Goal: Task Accomplishment & Management: Use online tool/utility

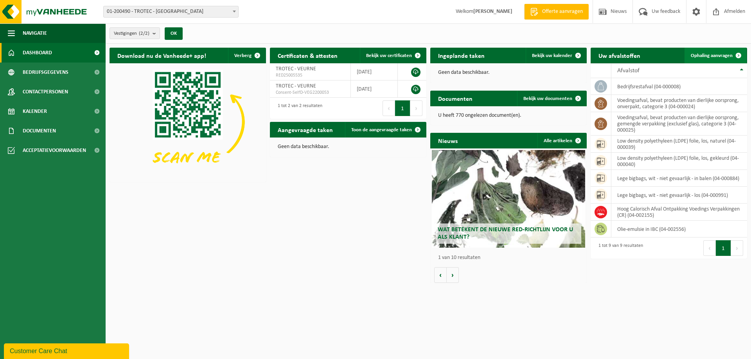
click at [714, 53] on span "Ophaling aanvragen" at bounding box center [712, 55] width 42 height 5
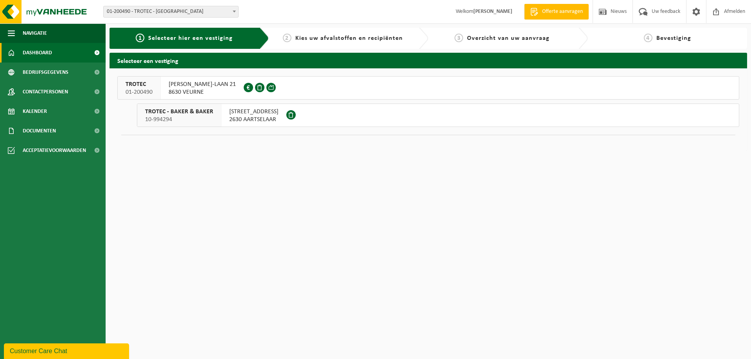
click at [44, 52] on span "Dashboard" at bounding box center [37, 53] width 29 height 20
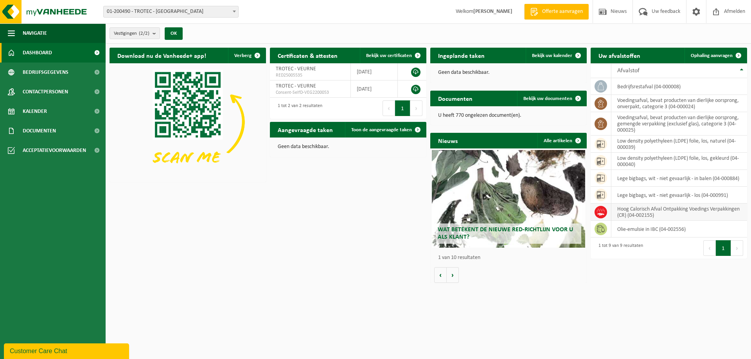
click at [653, 212] on td "Hoog Calorisch Afval Ontpakking Voedings Verpakkingen (CR) (04-002155)" at bounding box center [679, 212] width 136 height 17
click at [725, 53] on span "Ophaling aanvragen" at bounding box center [712, 55] width 42 height 5
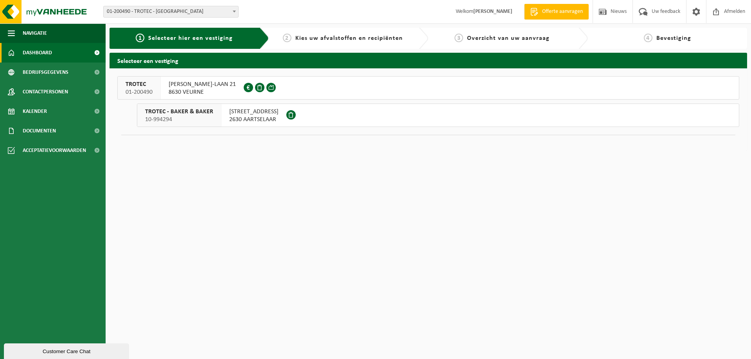
click at [56, 57] on link "Dashboard" at bounding box center [53, 53] width 106 height 20
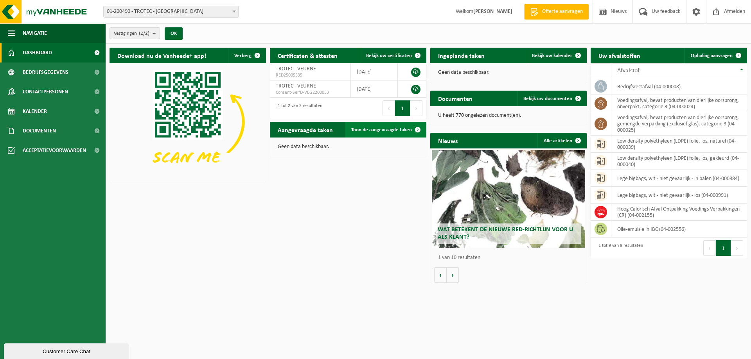
click at [396, 132] on span "Toon de aangevraagde taken" at bounding box center [381, 129] width 61 height 5
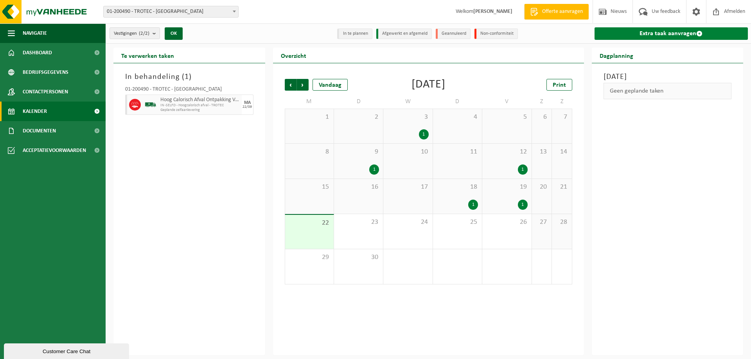
click at [698, 34] on span at bounding box center [699, 34] width 6 height 6
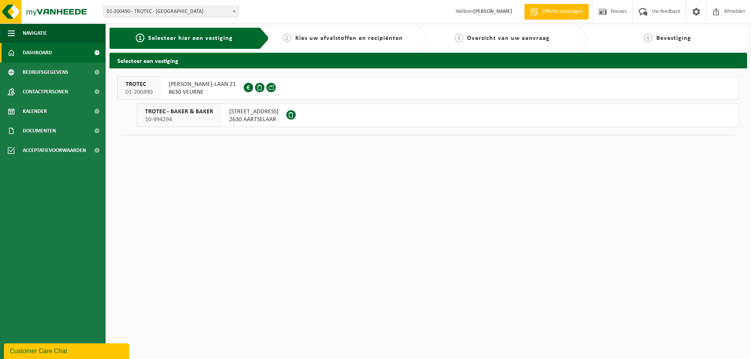
click at [36, 53] on span "Dashboard" at bounding box center [37, 53] width 29 height 20
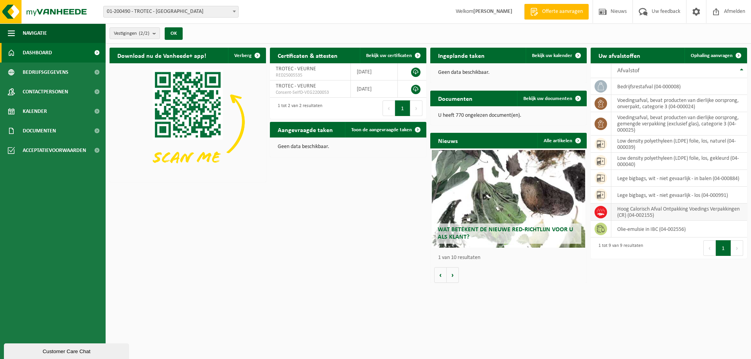
click at [635, 209] on td "Hoog Calorisch Afval Ontpakking Voedings Verpakkingen (CR) (04-002155)" at bounding box center [679, 212] width 136 height 17
click at [594, 213] on td at bounding box center [600, 212] width 21 height 17
click at [680, 212] on td "Hoog Calorisch Afval Ontpakking Voedings Verpakkingen (CR) (04-002155)" at bounding box center [679, 212] width 136 height 17
click at [734, 54] on span at bounding box center [738, 56] width 16 height 16
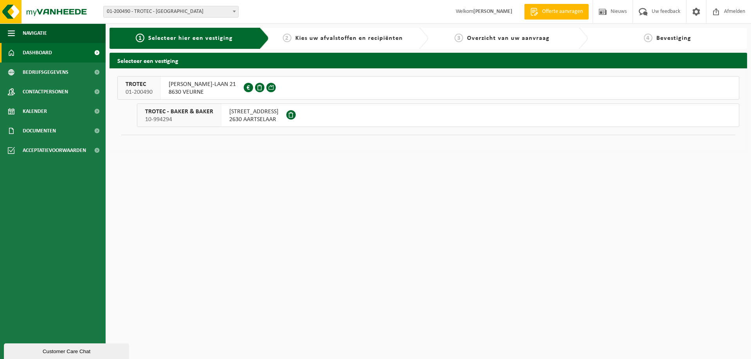
click at [47, 56] on span "Dashboard" at bounding box center [37, 53] width 29 height 20
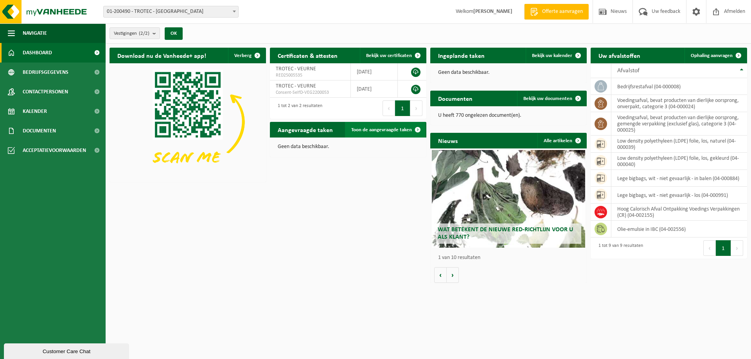
click at [418, 128] on span at bounding box center [418, 130] width 16 height 16
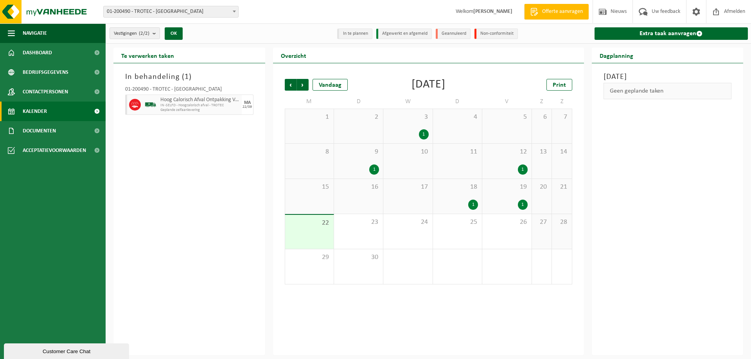
click at [134, 104] on icon at bounding box center [134, 104] width 7 height 7
click at [359, 232] on div "23" at bounding box center [358, 231] width 49 height 35
click at [134, 105] on icon at bounding box center [134, 104] width 7 height 7
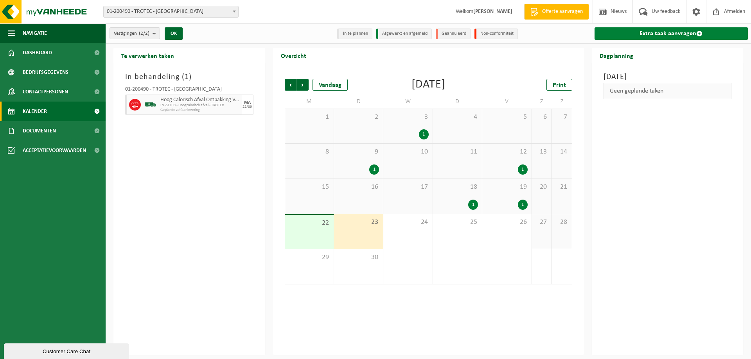
click at [696, 34] on span at bounding box center [699, 34] width 6 height 6
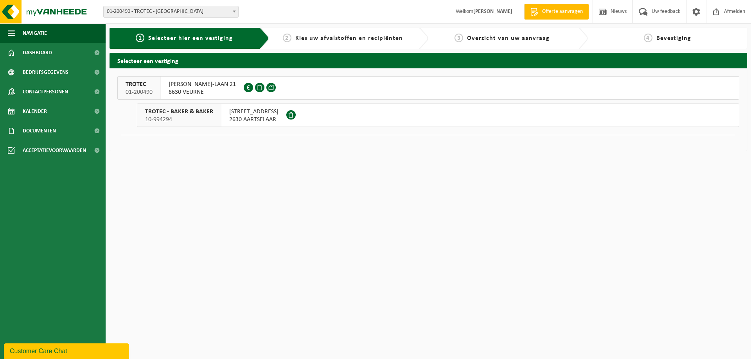
click at [295, 115] on span at bounding box center [290, 114] width 9 height 9
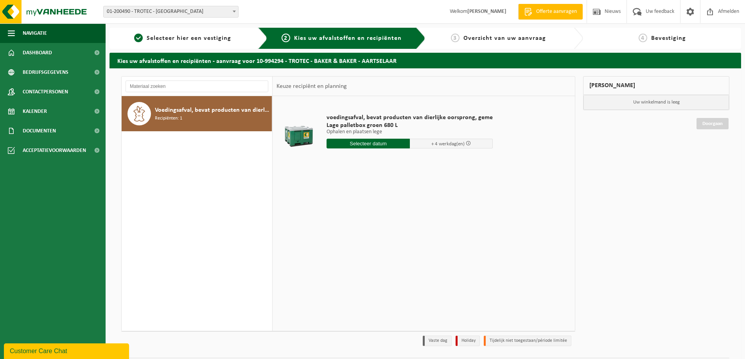
drag, startPoint x: 244, startPoint y: 114, endPoint x: 231, endPoint y: 115, distance: 12.9
click at [231, 115] on span "Voedingsafval, bevat producten van dierlijke oorsprong, gemengde verpakking (ex…" at bounding box center [212, 110] width 115 height 9
click at [379, 145] on input "text" at bounding box center [368, 144] width 83 height 10
click at [346, 228] on div "23" at bounding box center [348, 225] width 14 height 13
type input "Van 2025-09-23"
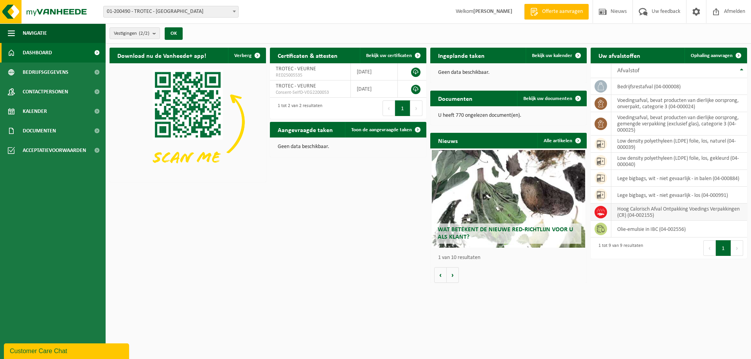
click at [649, 211] on td "Hoog Calorisch Afval Ontpakking Voedings Verpakkingen (CR) (04-002155)" at bounding box center [679, 212] width 136 height 17
click at [720, 57] on span "Ophaling aanvragen" at bounding box center [712, 55] width 42 height 5
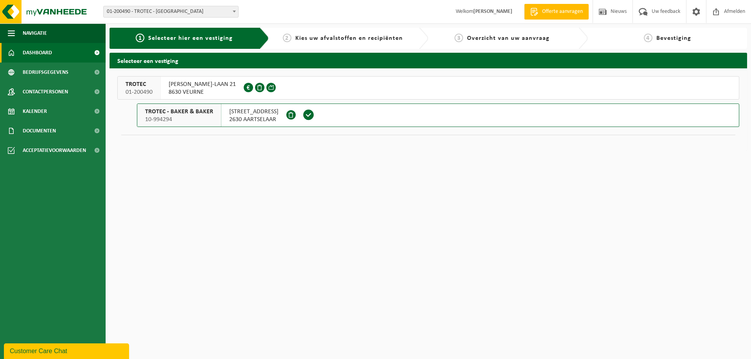
click at [45, 52] on span "Dashboard" at bounding box center [37, 53] width 29 height 20
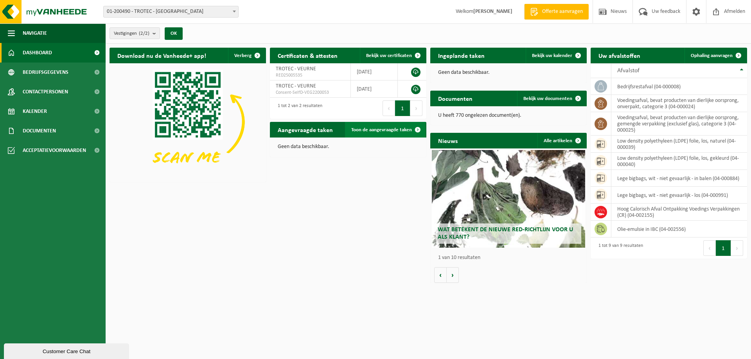
click at [404, 129] on span "Toon de aangevraagde taken" at bounding box center [381, 129] width 61 height 5
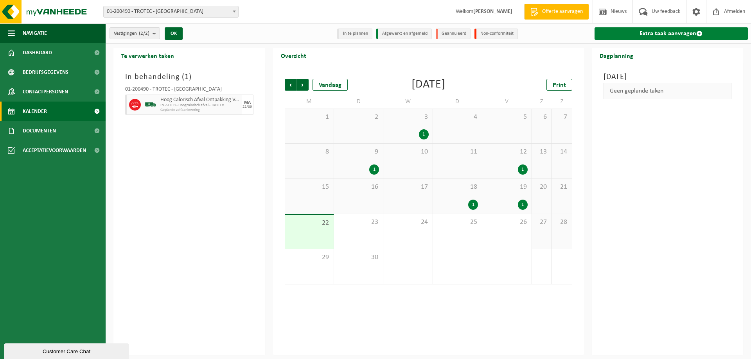
click at [697, 29] on link "Extra taak aanvragen" at bounding box center [671, 33] width 154 height 13
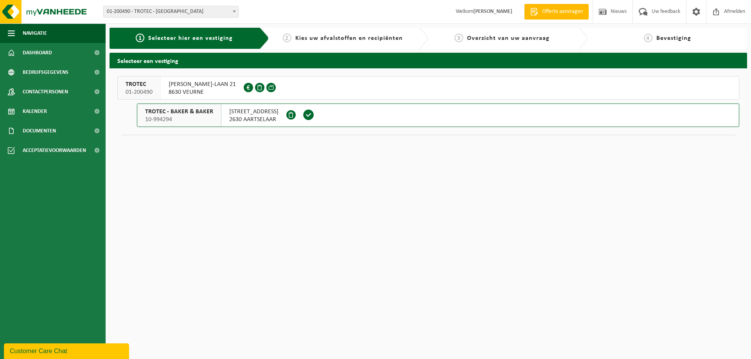
click at [178, 82] on span "ALBERT I-LAAN 21" at bounding box center [202, 85] width 67 height 8
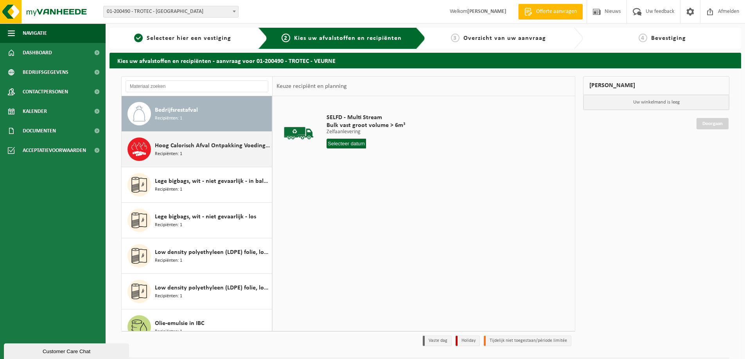
click at [171, 149] on span "Hoog Calorisch Afval Ontpakking Voedings Verpakkingen (CR)" at bounding box center [212, 145] width 115 height 9
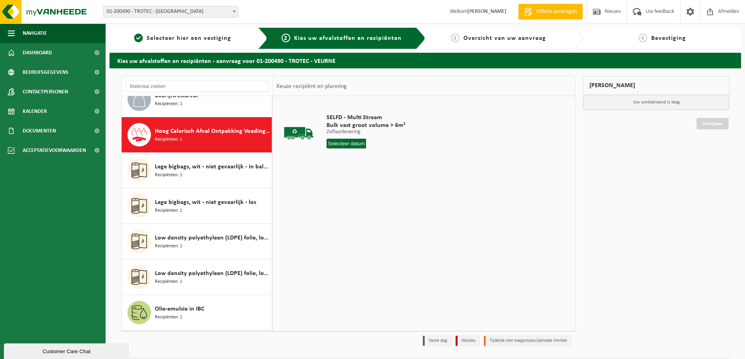
scroll to position [36, 0]
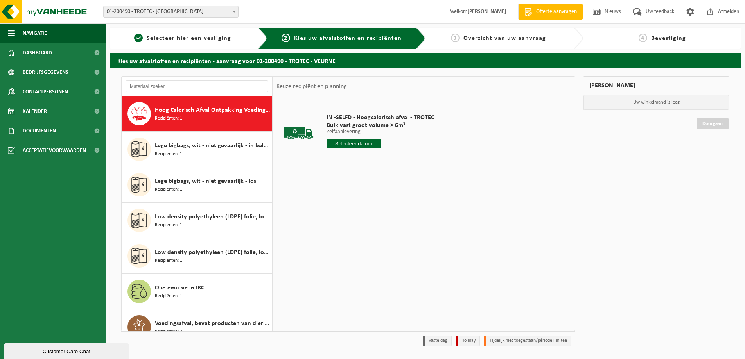
click at [348, 142] on input "text" at bounding box center [354, 144] width 54 height 10
click at [348, 223] on div "23" at bounding box center [348, 225] width 14 height 13
type input "Van [DATE]"
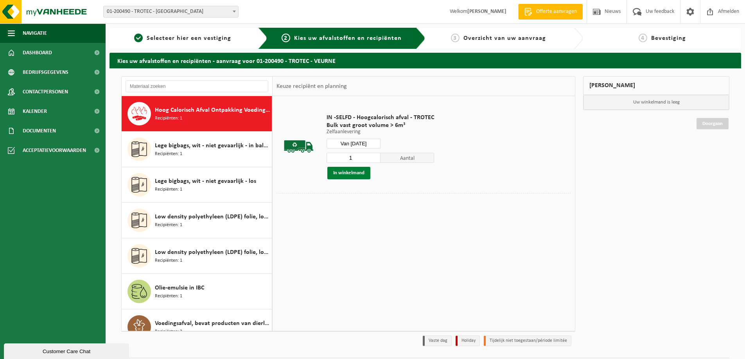
click at [359, 174] on button "In winkelmand" at bounding box center [348, 173] width 43 height 13
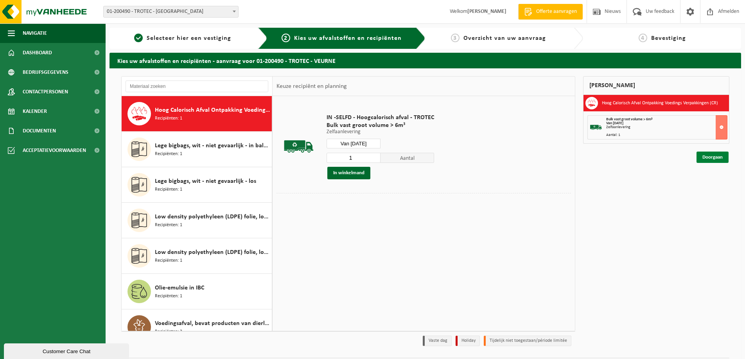
click at [709, 158] on link "Doorgaan" at bounding box center [712, 157] width 32 height 11
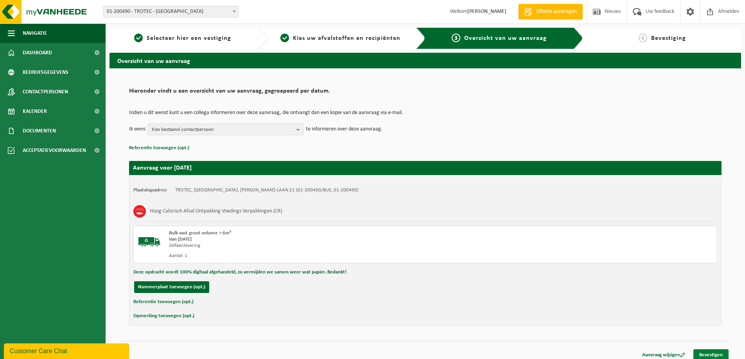
click at [714, 352] on link "Bevestigen" at bounding box center [710, 355] width 35 height 11
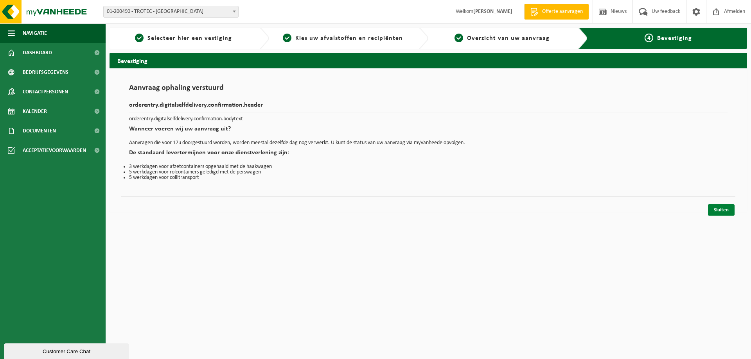
click at [717, 209] on link "Sluiten" at bounding box center [721, 210] width 27 height 11
